Goal: Transaction & Acquisition: Register for event/course

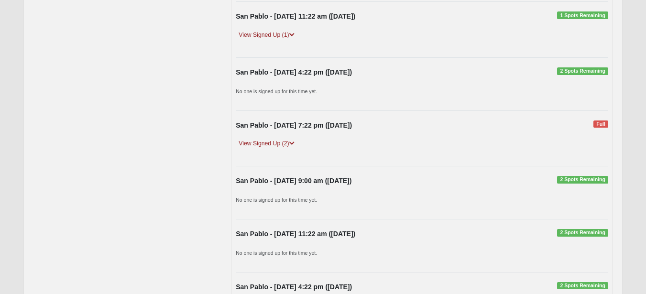
scroll to position [249, 0]
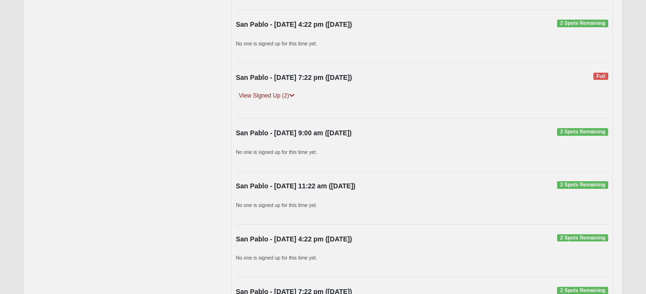
click at [571, 185] on span "2 Spots Remaining" at bounding box center [582, 185] width 51 height 8
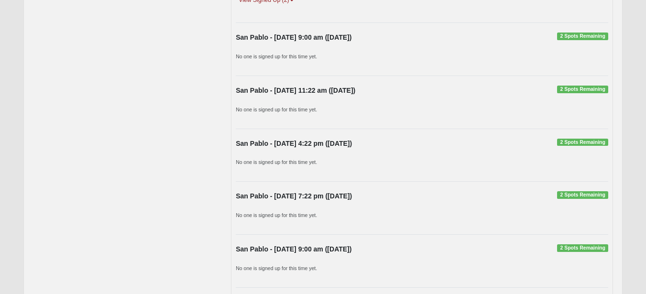
scroll to position [296, 0]
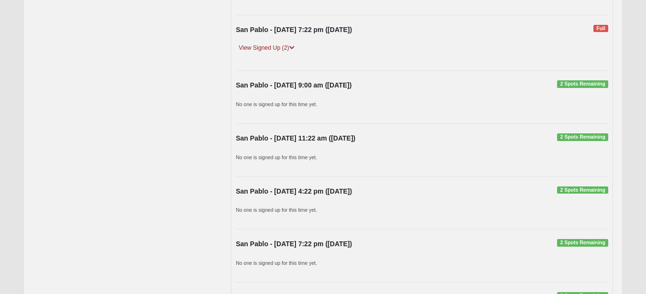
click at [568, 137] on span "2 Spots Remaining" at bounding box center [582, 137] width 51 height 8
click at [526, 142] on div "San Pablo - Sunday 11:22 am (10/19/2025) 2 Spots Remaining" at bounding box center [422, 140] width 387 height 15
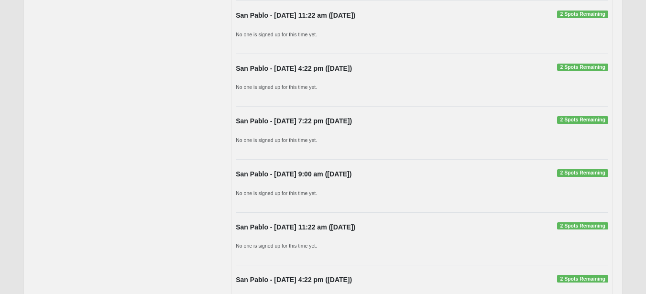
scroll to position [798, 0]
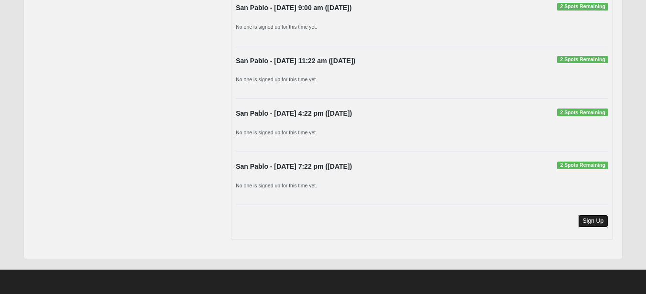
click at [587, 220] on link "Sign Up" at bounding box center [593, 221] width 31 height 13
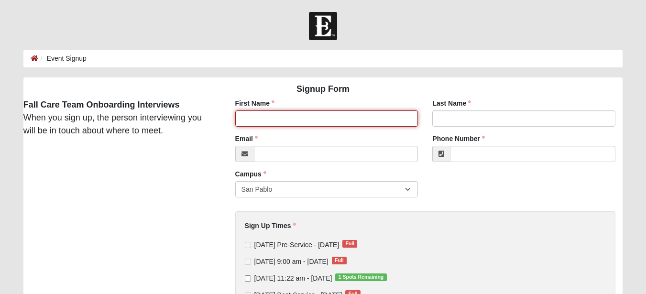
click at [282, 119] on input "First Name" at bounding box center [326, 118] width 183 height 16
type input "[PERSON_NAME]"
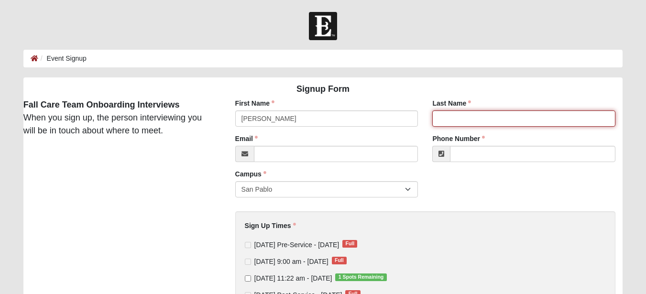
type input "Tinnesz"
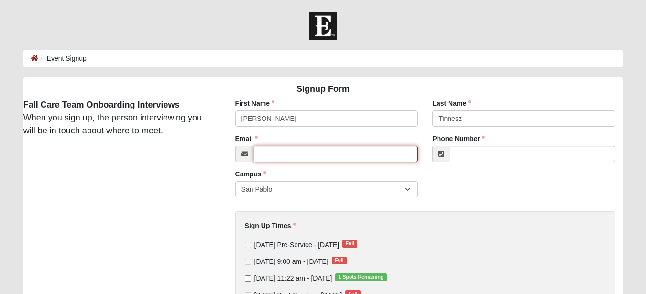
type input "[PERSON_NAME][EMAIL_ADDRESS][PERSON_NAME][DOMAIN_NAME]"
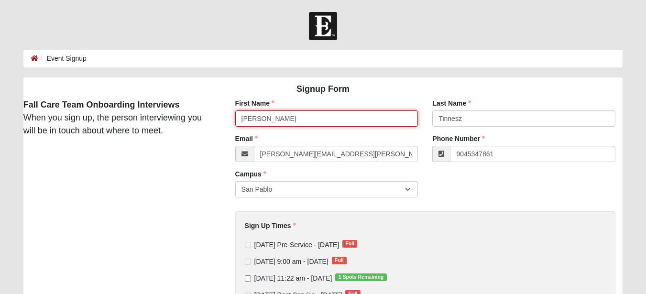
type input "[PHONE_NUMBER]"
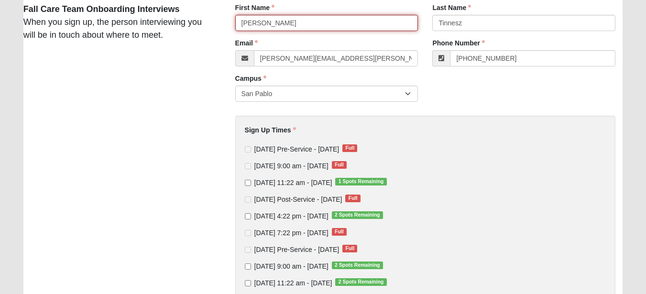
scroll to position [143, 0]
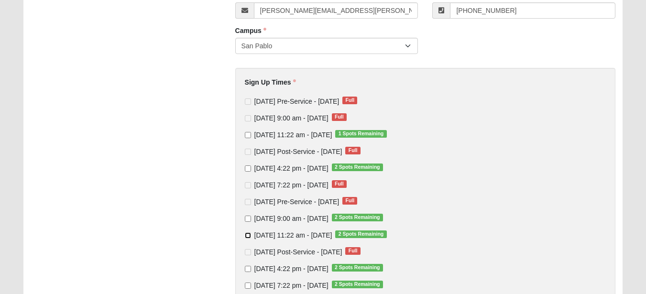
click at [248, 233] on input "[DATE] 11:22 am - [DATE] 2 Spots Remaining" at bounding box center [248, 235] width 6 height 6
checkbox input "true"
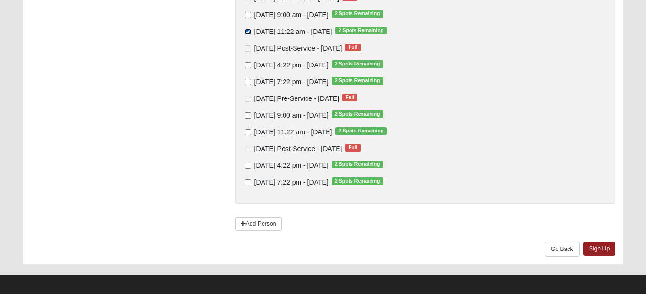
scroll to position [352, 0]
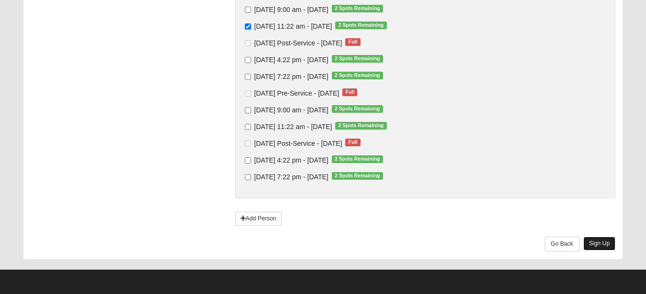
click at [600, 242] on link "Sign Up" at bounding box center [599, 244] width 33 height 14
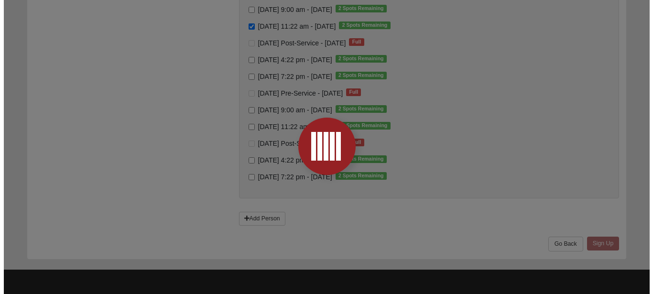
scroll to position [0, 0]
